Goal: Information Seeking & Learning: Learn about a topic

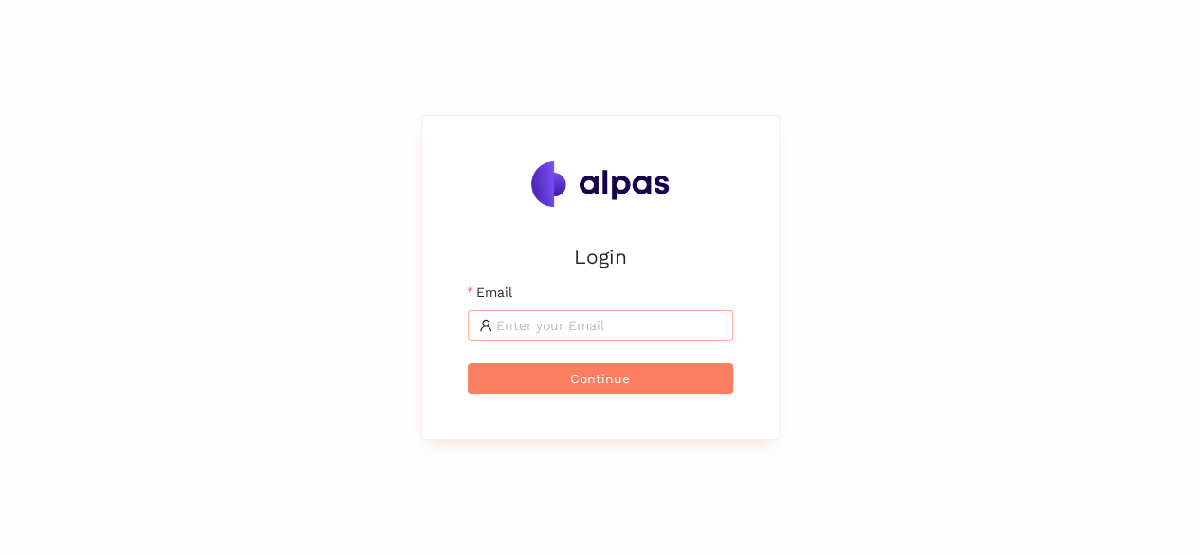
click at [574, 335] on input "Email" at bounding box center [609, 325] width 226 height 21
type input "amol.kekre@alpas.ai"
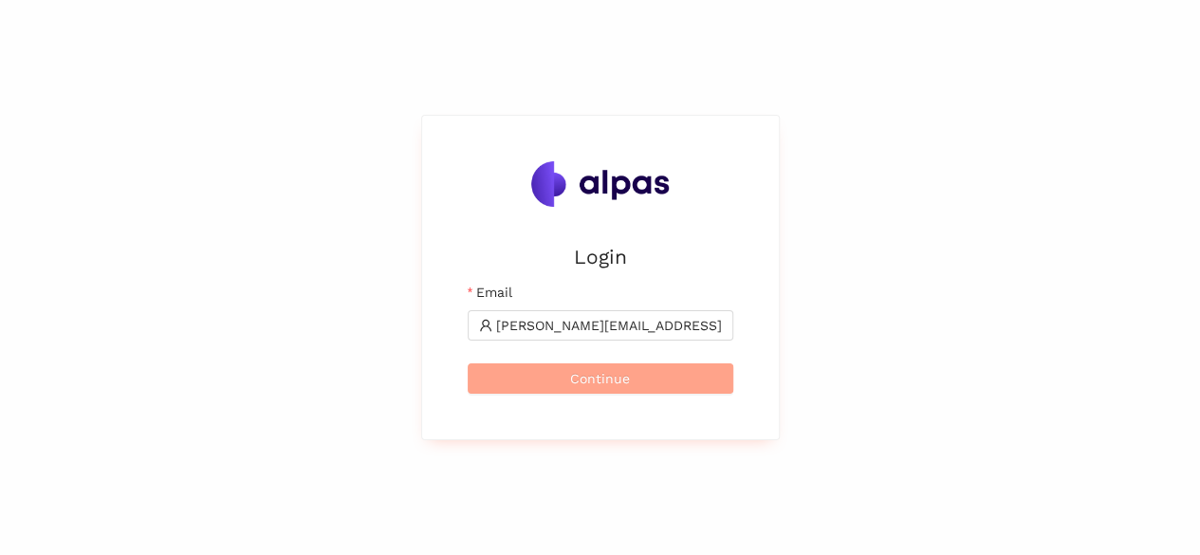
click at [579, 379] on span "Continue" at bounding box center [600, 378] width 60 height 21
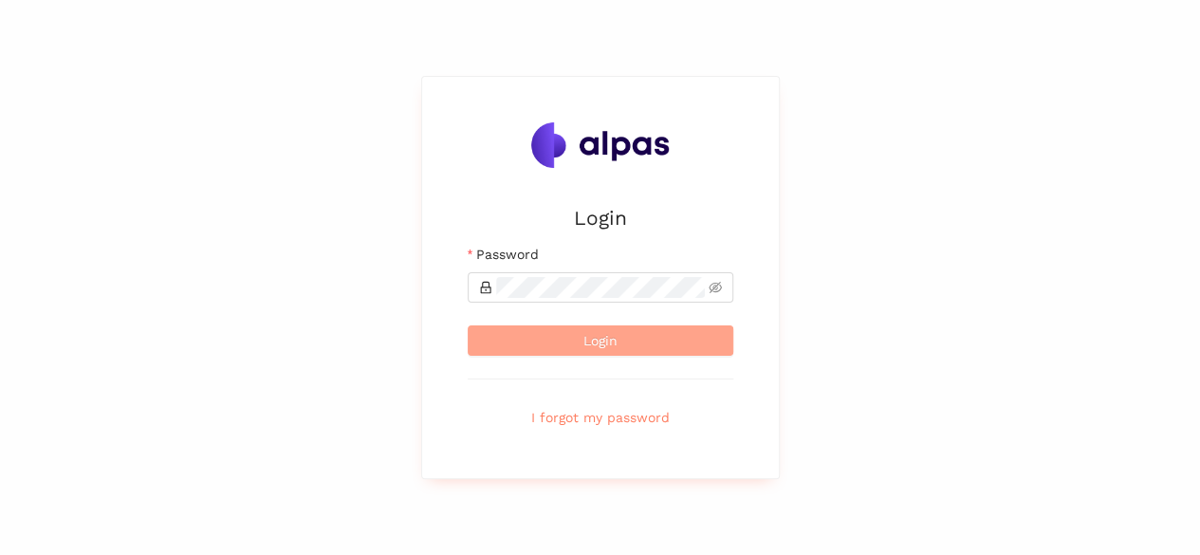
click at [562, 342] on button "Login" at bounding box center [601, 340] width 266 height 30
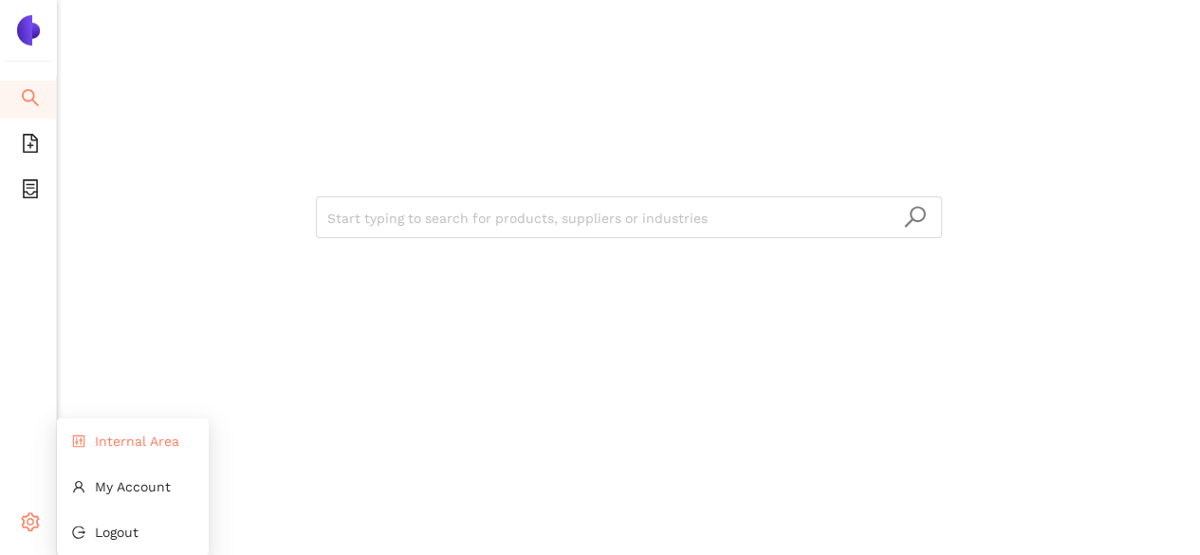
click at [133, 432] on li "Internal Area" at bounding box center [133, 441] width 152 height 38
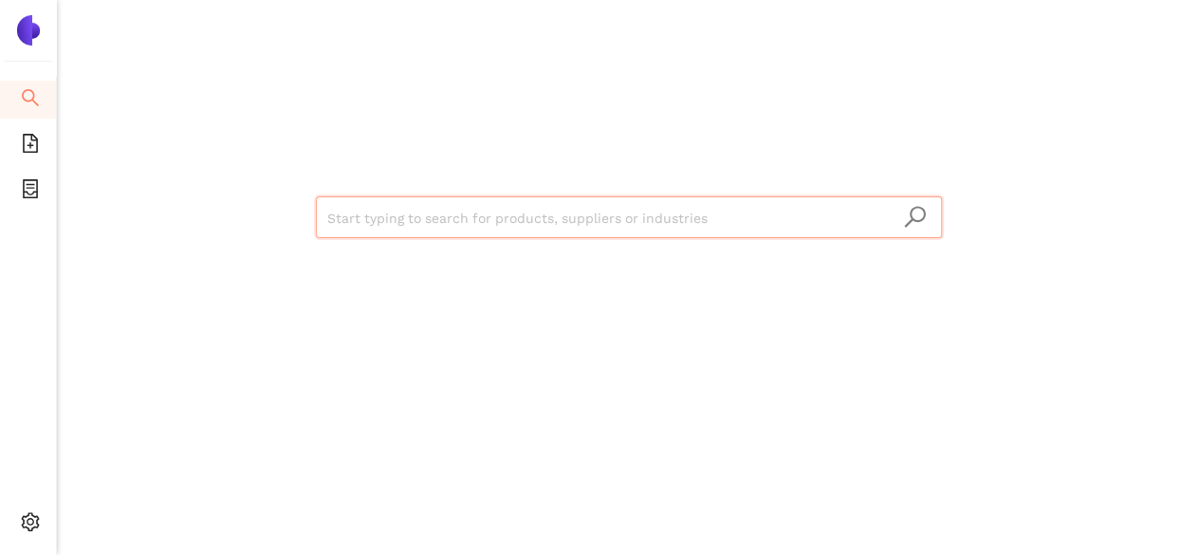
click at [366, 213] on input "search" at bounding box center [628, 218] width 603 height 42
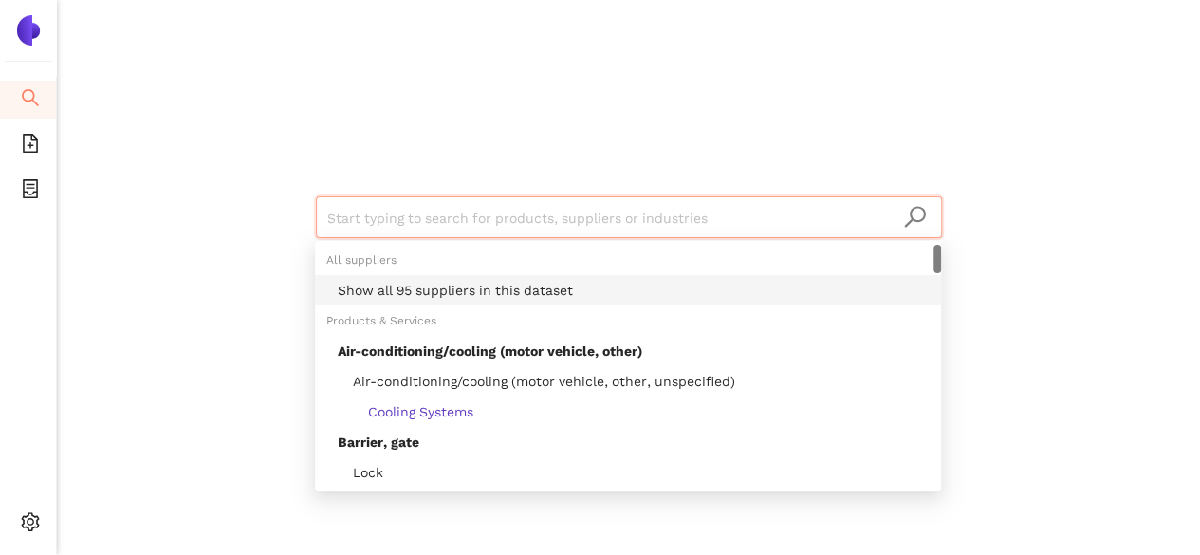
click at [402, 292] on div "Show all 95 suppliers in this dataset" at bounding box center [634, 290] width 592 height 21
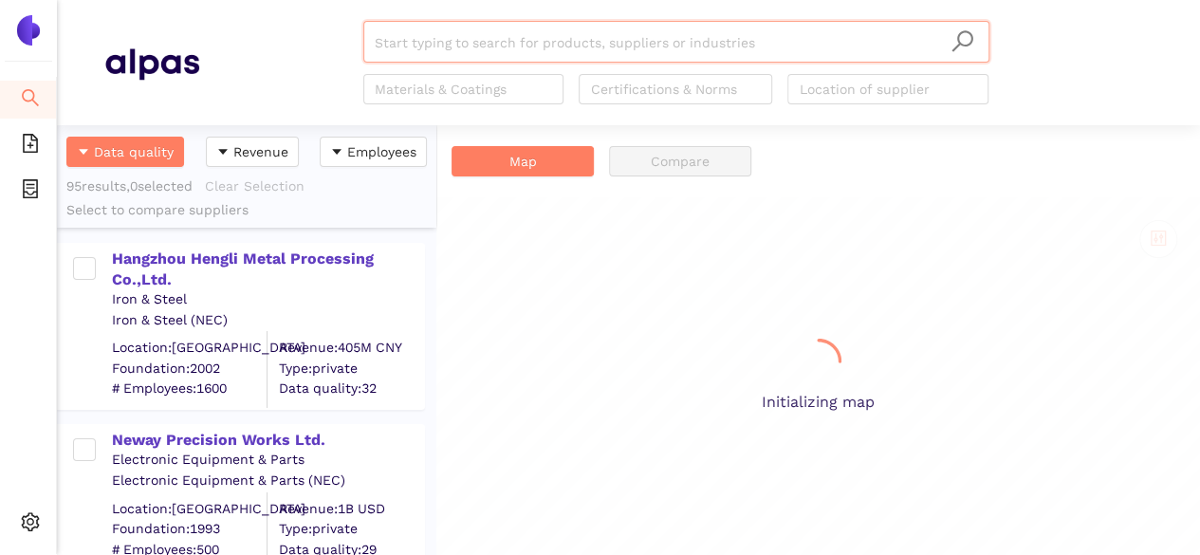
scroll to position [416, 364]
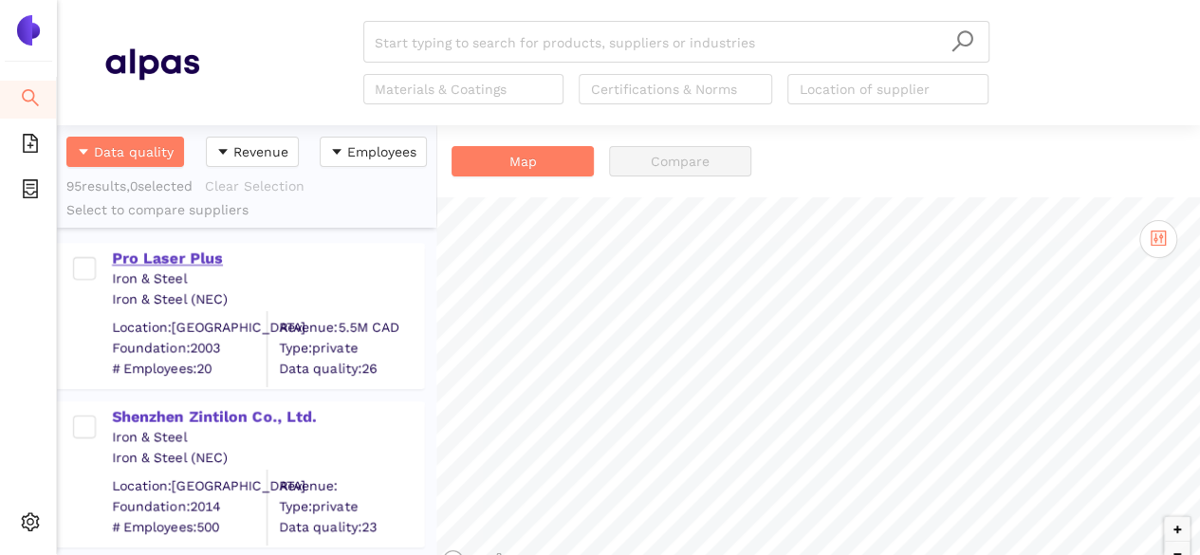
click at [152, 252] on div "Pro Laser Plus" at bounding box center [267, 259] width 311 height 21
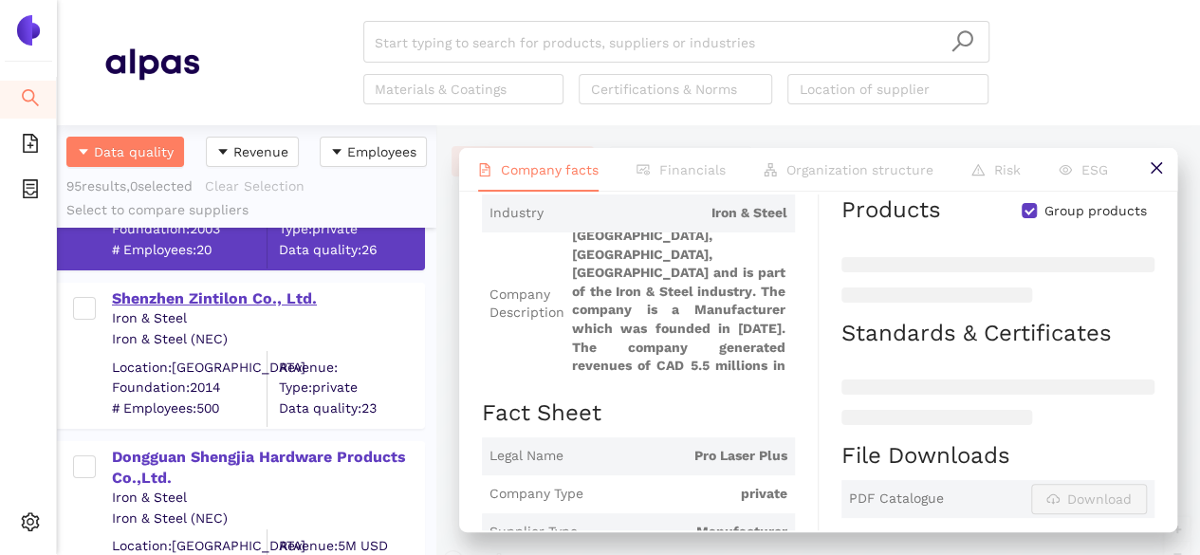
scroll to position [123, 0]
